Goal: Navigation & Orientation: Find specific page/section

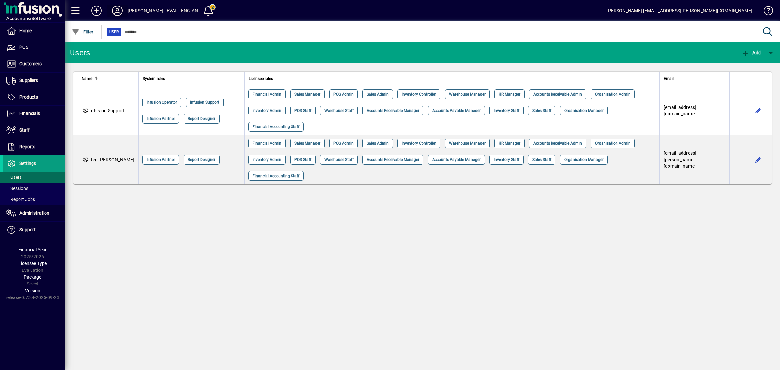
click at [118, 4] on span at bounding box center [117, 11] width 21 height 16
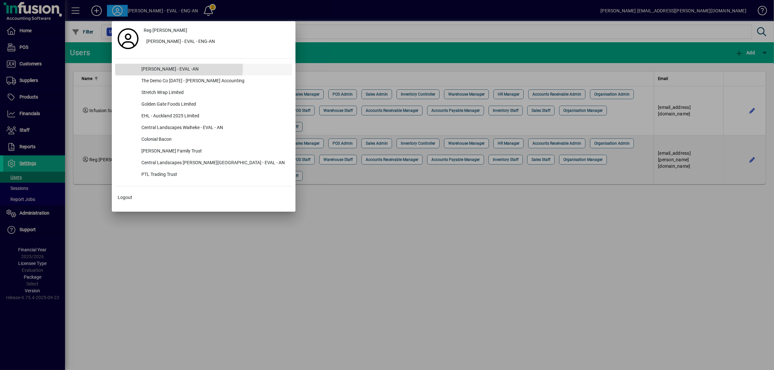
click at [164, 68] on div "[PERSON_NAME] - EVAL -AN" at bounding box center [214, 70] width 156 height 12
